Goal: Communication & Community: Share content

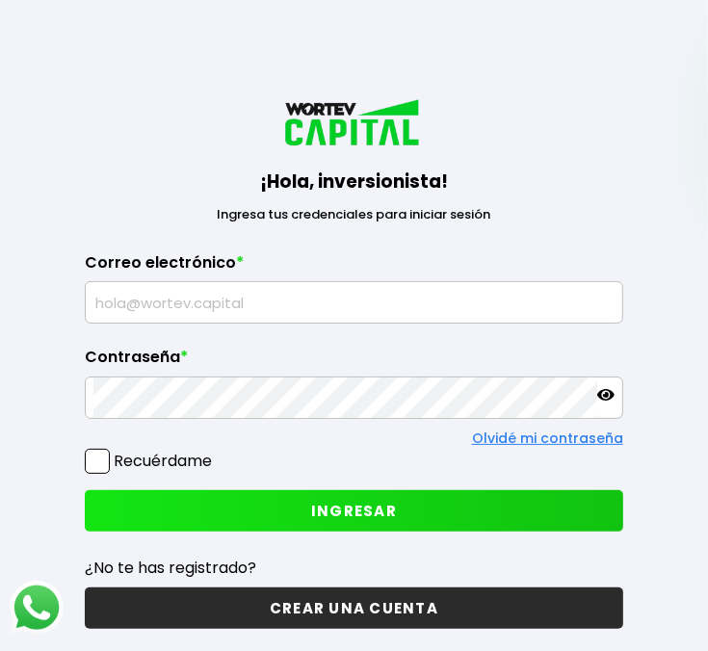
click at [108, 308] on input "text" at bounding box center [353, 302] width 521 height 40
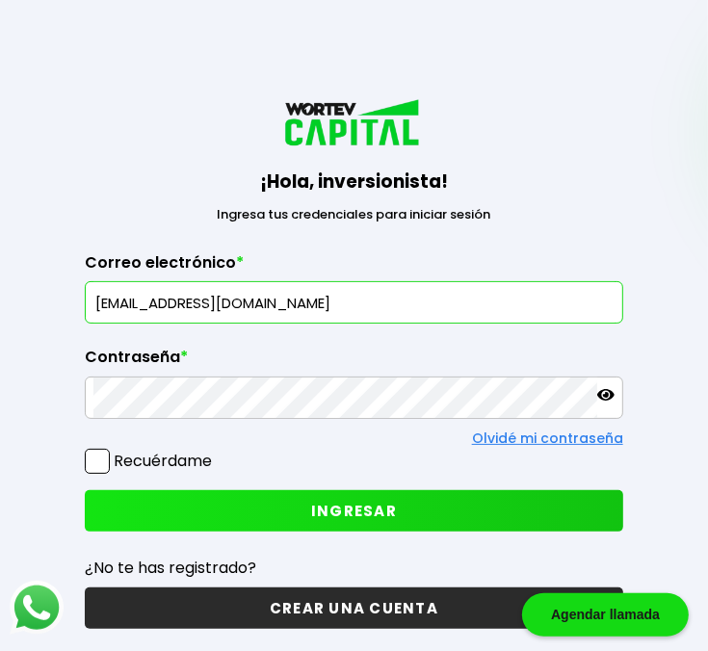
click at [601, 390] on icon at bounding box center [605, 395] width 17 height 12
click at [602, 394] on icon at bounding box center [605, 394] width 17 height 17
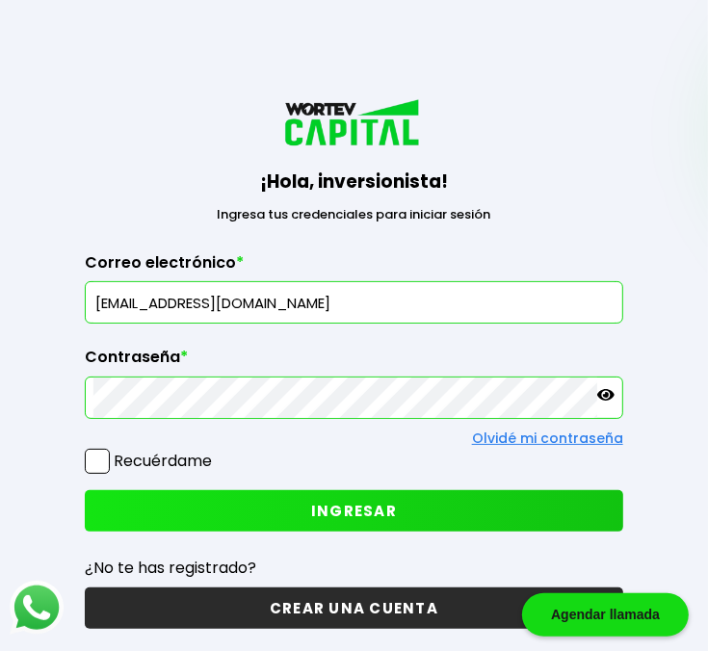
click at [96, 455] on span at bounding box center [97, 461] width 25 height 25
click at [216, 451] on input "Recuérdame" at bounding box center [216, 451] width 0 height 0
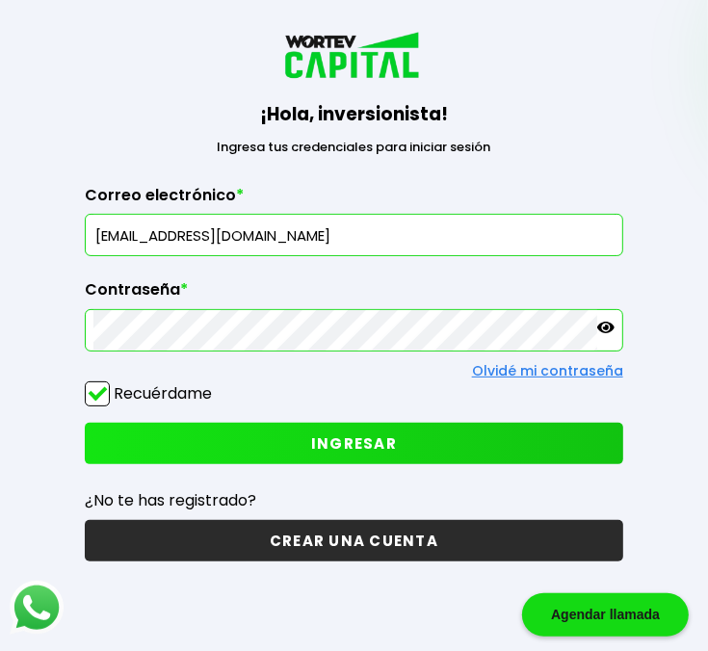
scroll to position [96, 0]
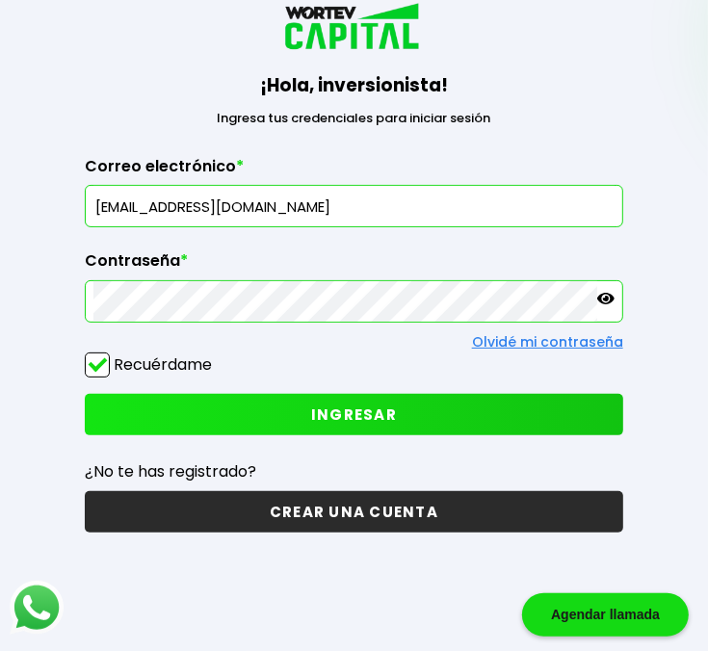
click at [370, 409] on span "INGRESAR" at bounding box center [354, 414] width 86 height 20
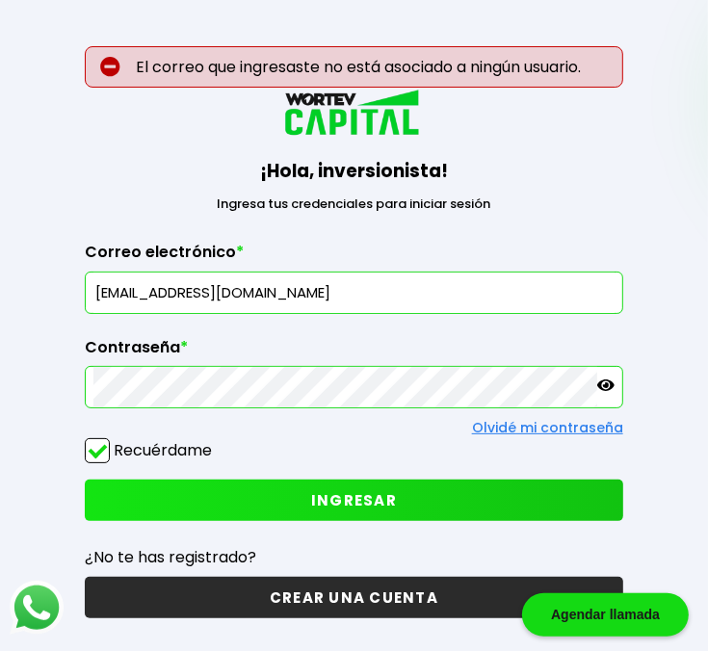
scroll to position [0, 0]
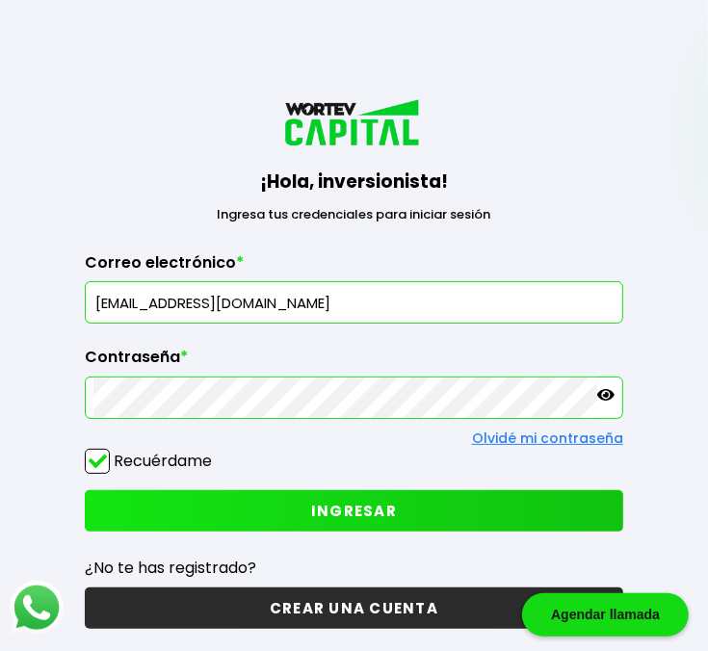
click at [142, 301] on input "[EMAIL_ADDRESS][DOMAIN_NAME]" at bounding box center [353, 302] width 521 height 40
type input "[EMAIL_ADDRESS][DOMAIN_NAME]"
click at [373, 512] on span "INGRESAR" at bounding box center [354, 511] width 86 height 20
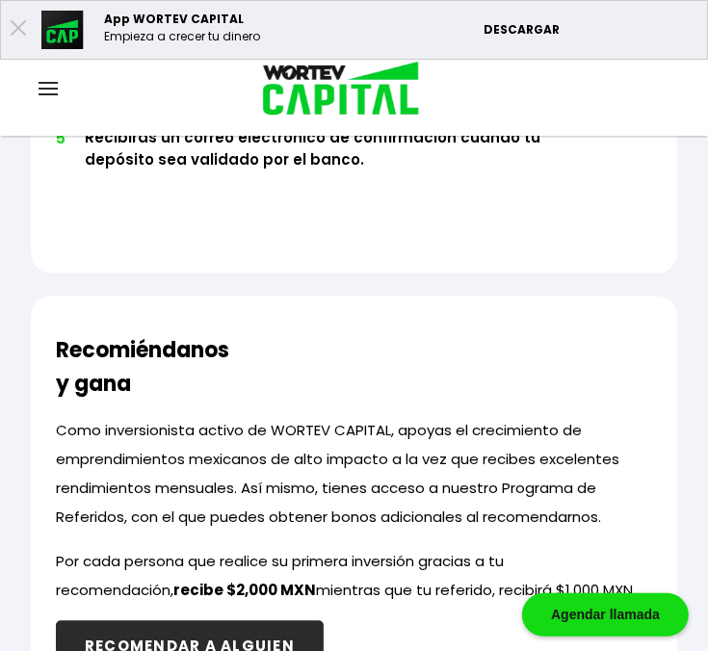
scroll to position [1925, 0]
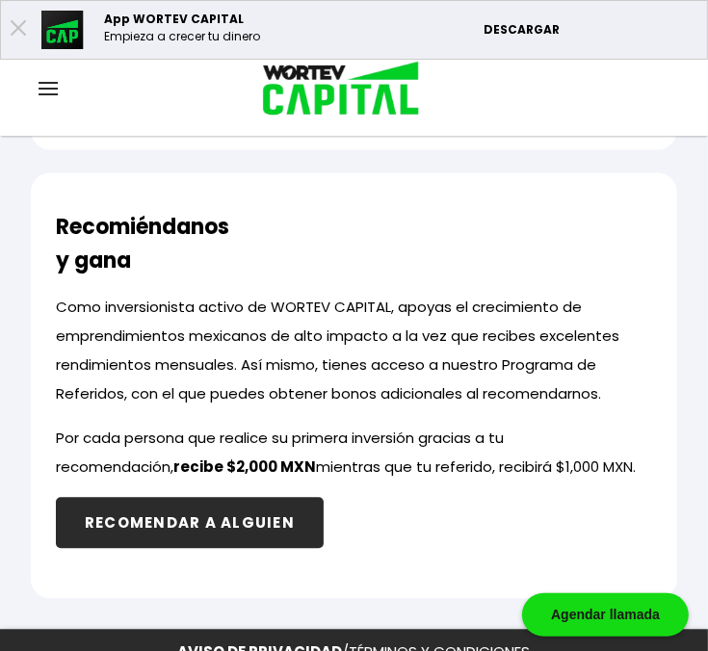
click at [137, 498] on button "RECOMENDAR A ALGUIEN" at bounding box center [190, 522] width 268 height 51
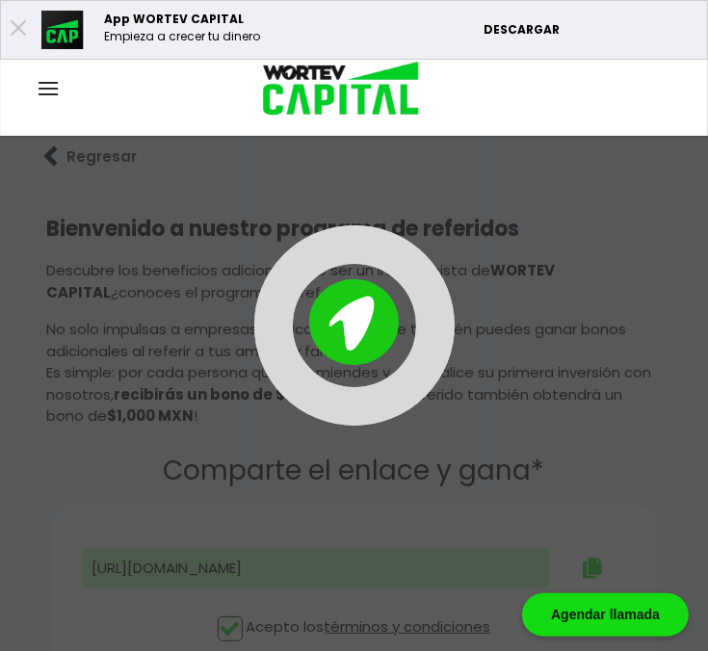
type input "[URL][DOMAIN_NAME]"
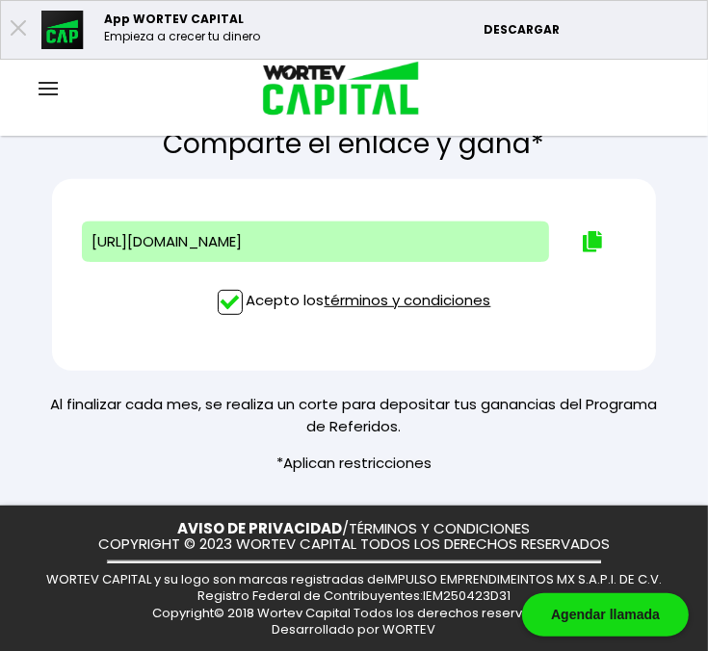
scroll to position [327, 0]
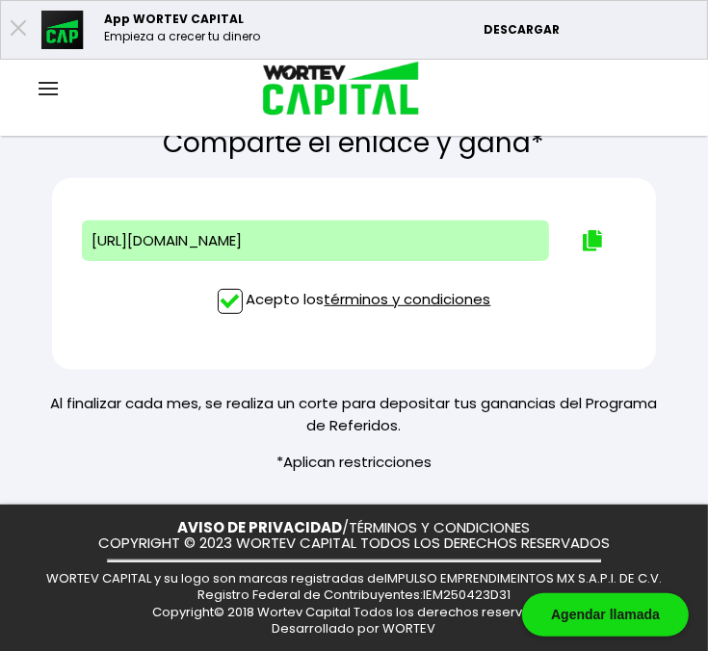
click at [68, 356] on div "[URL][DOMAIN_NAME] Acepto los términos y condiciones" at bounding box center [354, 274] width 604 height 193
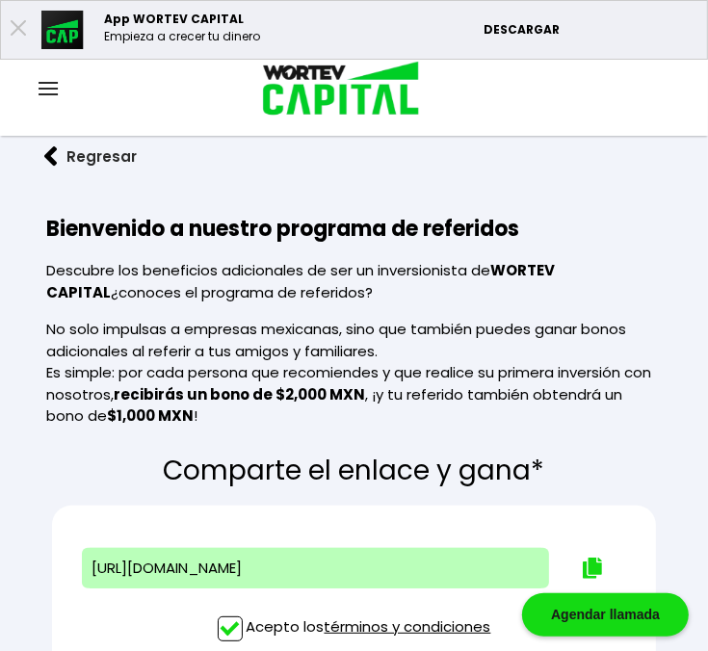
scroll to position [289, 0]
